Goal: Navigation & Orientation: Find specific page/section

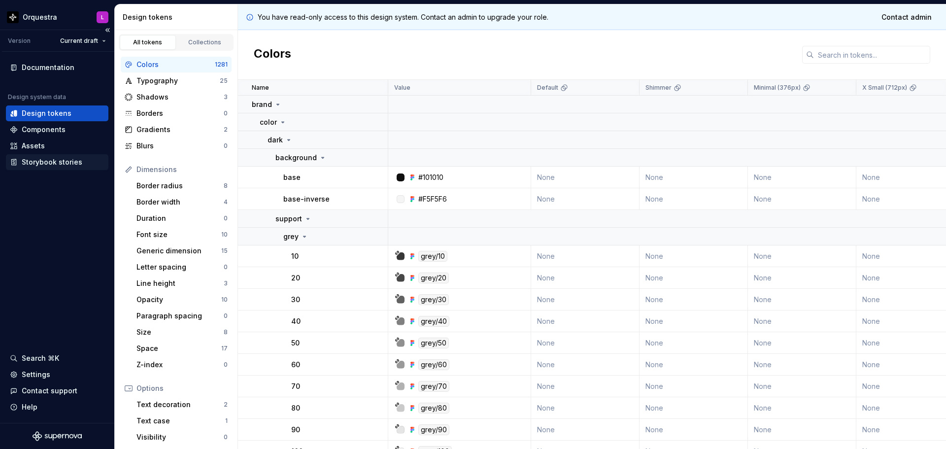
click at [65, 162] on div "Storybook stories" at bounding box center [52, 162] width 61 height 10
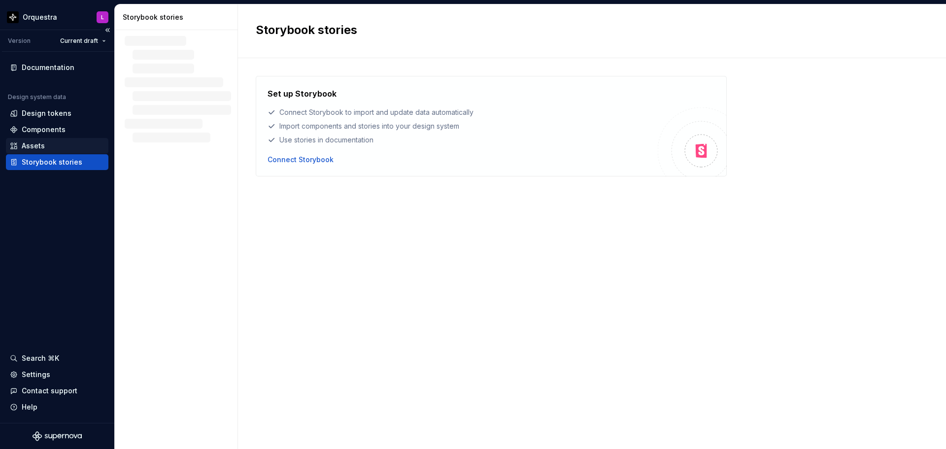
click at [68, 140] on div "Assets" at bounding box center [57, 146] width 103 height 16
